Goal: Information Seeking & Learning: Find specific fact

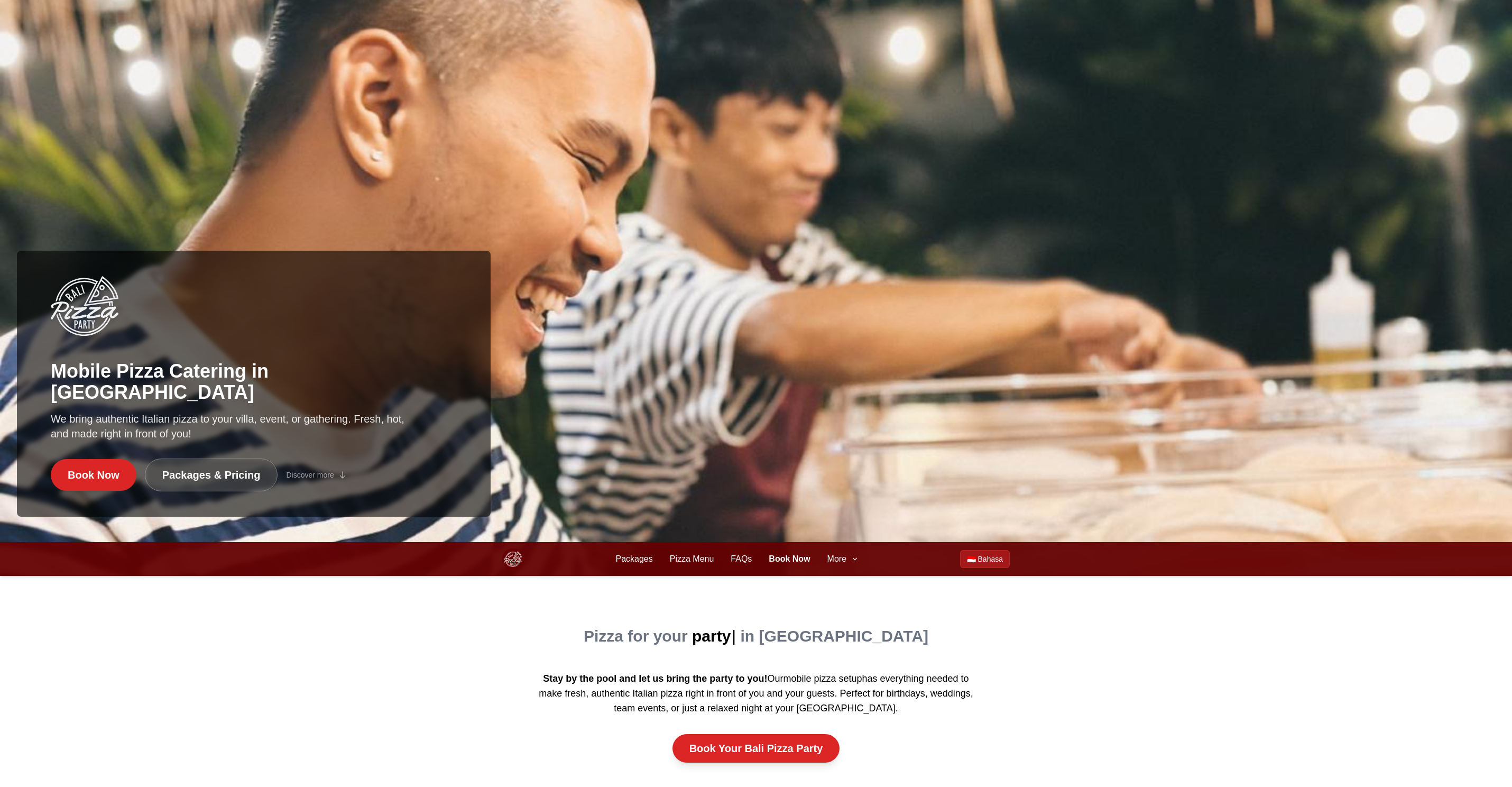
scroll to position [249, 0]
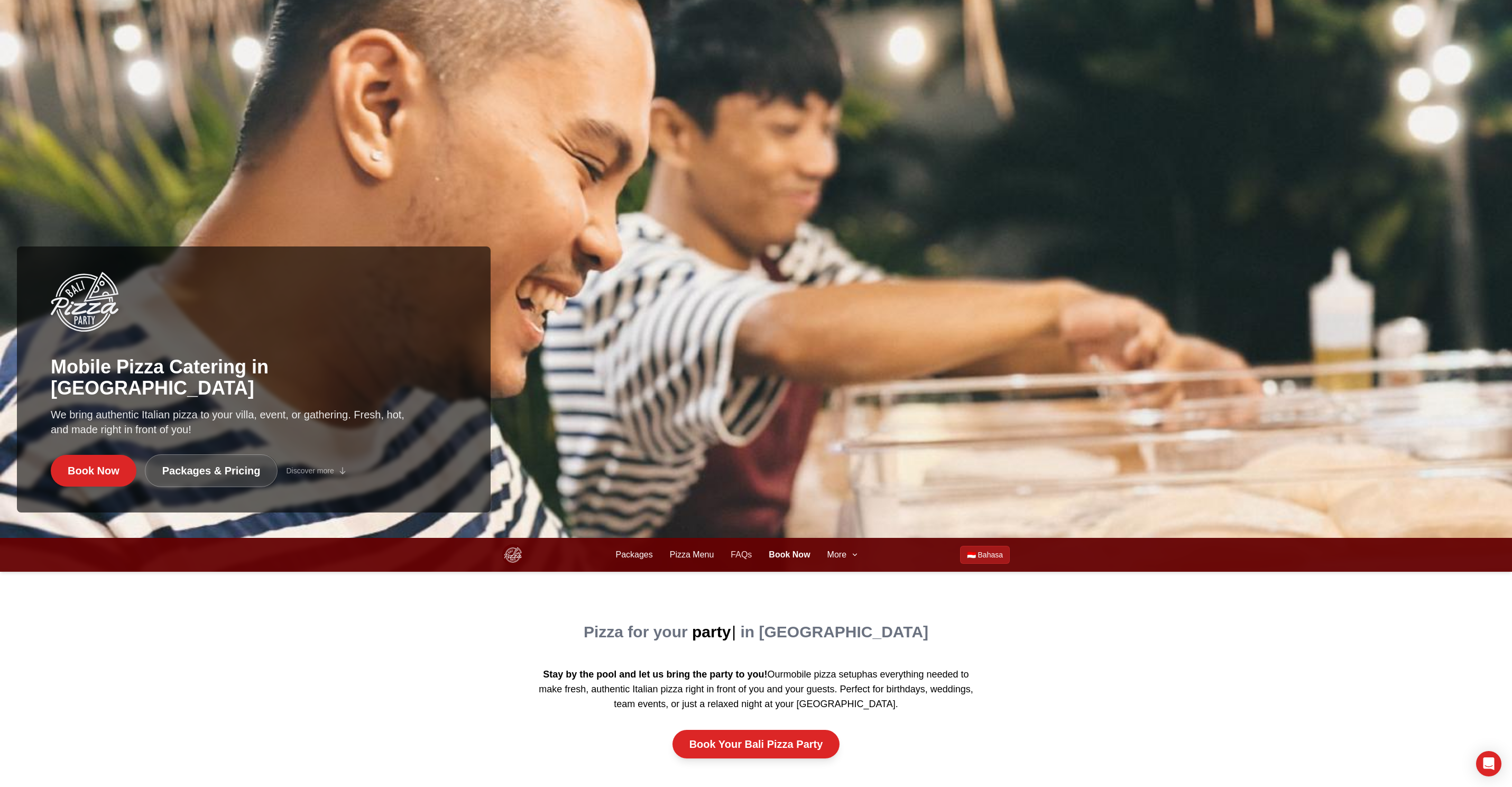
click at [745, 556] on link "FAQs" at bounding box center [741, 554] width 21 height 12
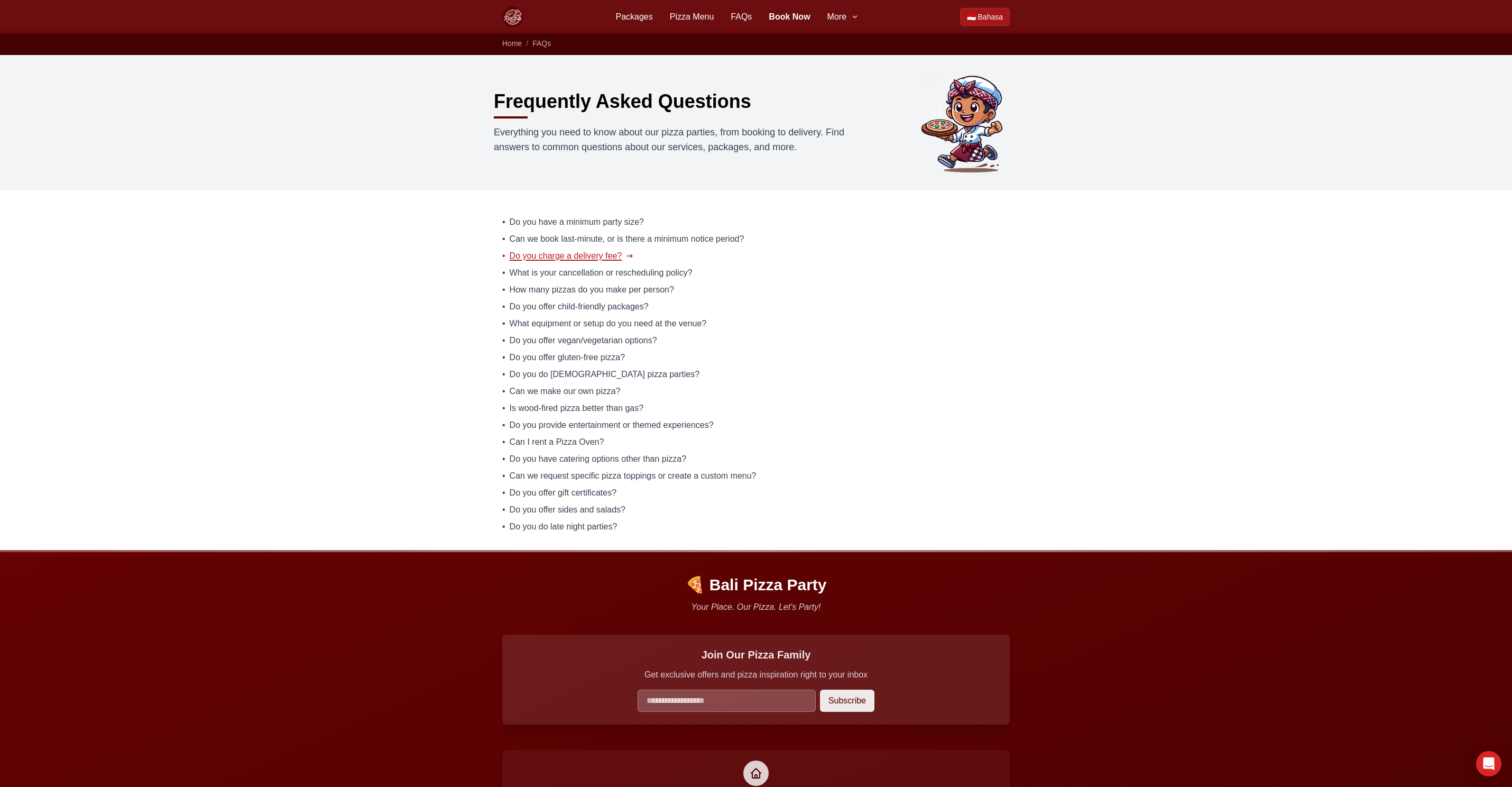
click at [562, 258] on span "Do you charge a delivery fee?" at bounding box center [566, 256] width 113 height 12
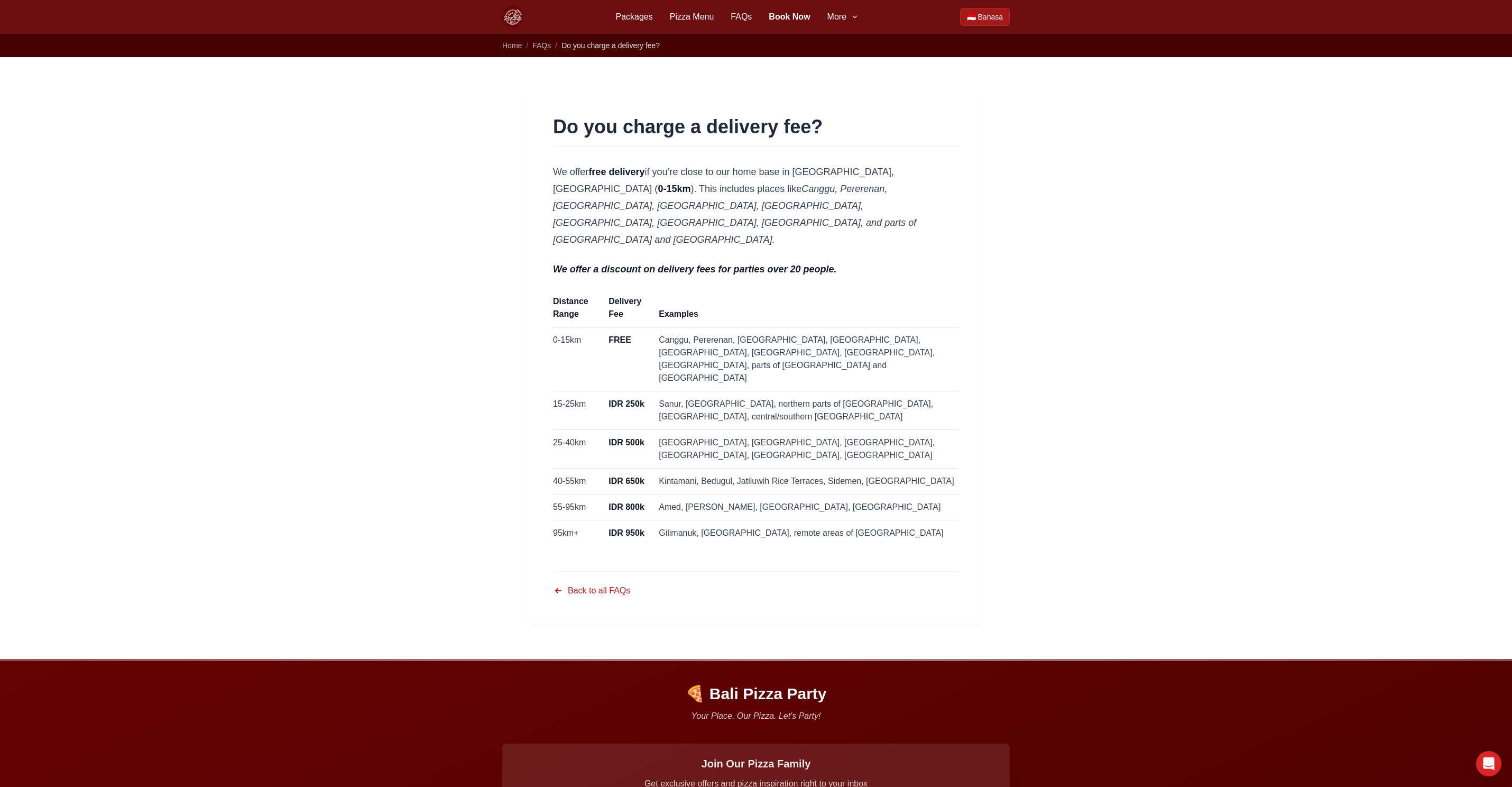
click at [752, 391] on td "Sanur, Tanah Lot, northern parts of Nusa Dua, Jimbaran, central/southern Ubud" at bounding box center [806, 411] width 307 height 39
